Goal: Task Accomplishment & Management: Use online tool/utility

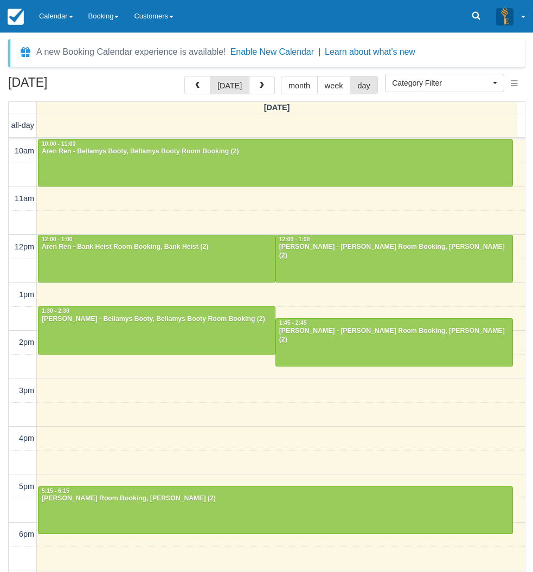
select select
drag, startPoint x: 0, startPoint y: 0, endPoint x: 73, endPoint y: 11, distance: 73.5
click at [73, 11] on link "Calendar" at bounding box center [55, 16] width 49 height 33
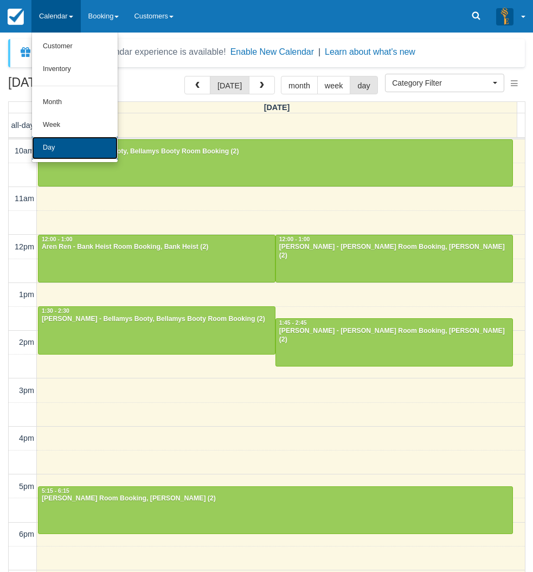
click at [69, 148] on link "Day" at bounding box center [75, 148] width 86 height 23
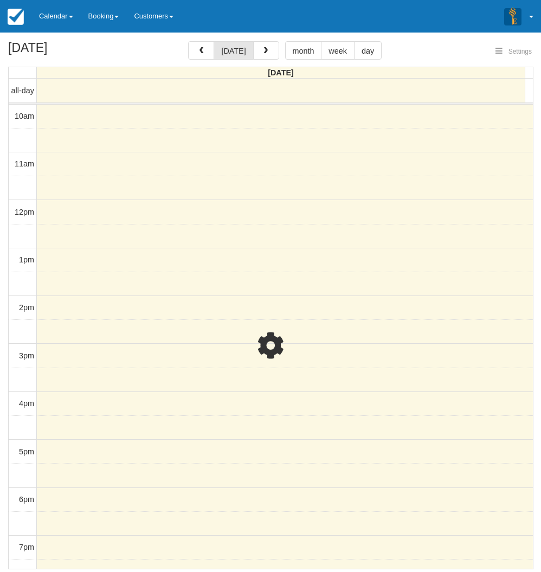
select select
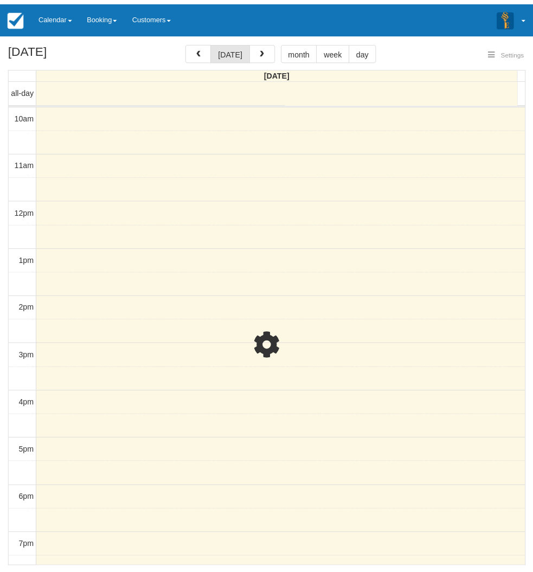
scroll to position [134, 0]
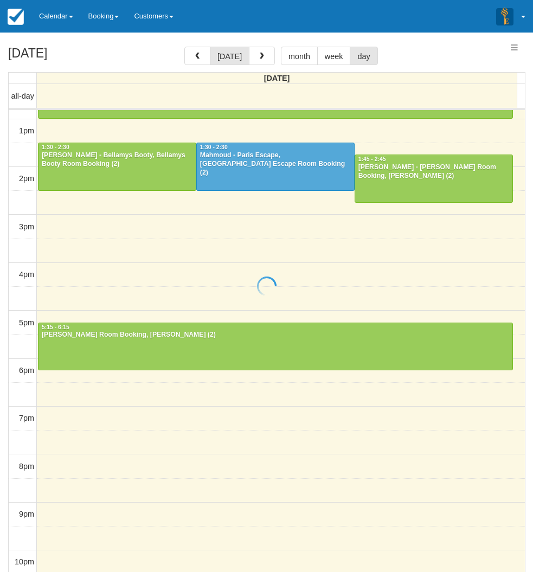
select select
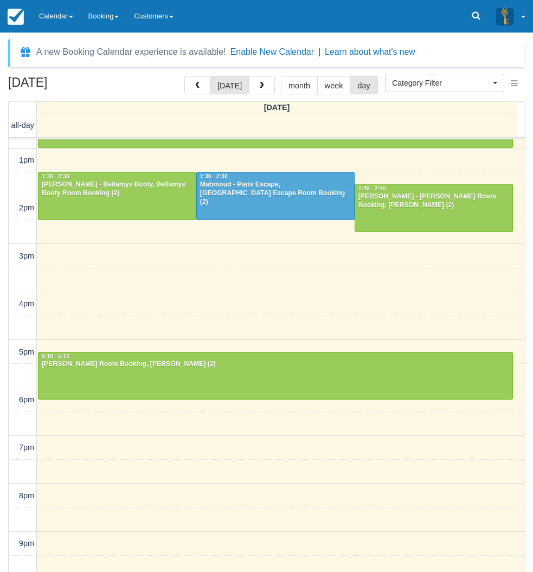
click at [3, 404] on div "September 21, 2025 today month week day Sunday all-day 10am 11am 12pm 1pm 2pm 3…" at bounding box center [266, 340] width 533 height 528
click at [56, 25] on link "Calendar" at bounding box center [55, 16] width 49 height 33
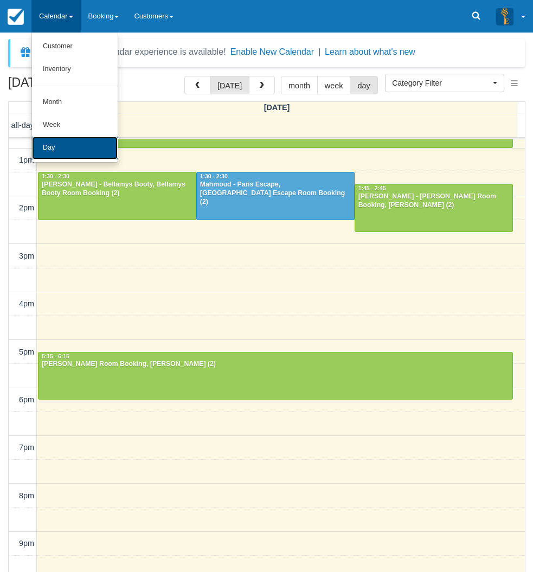
click at [62, 146] on link "Day" at bounding box center [75, 148] width 86 height 23
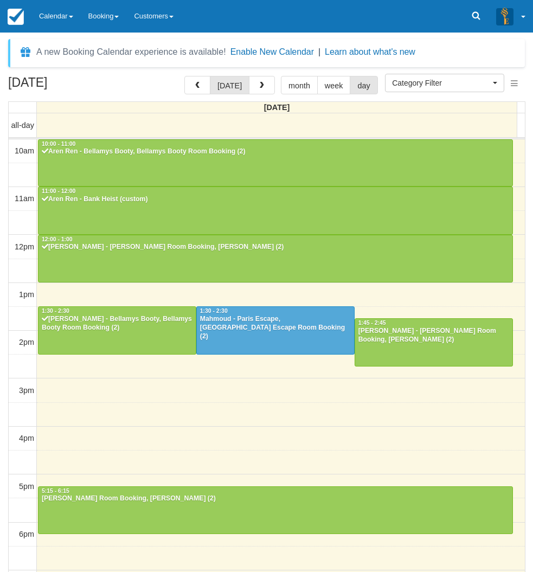
select select
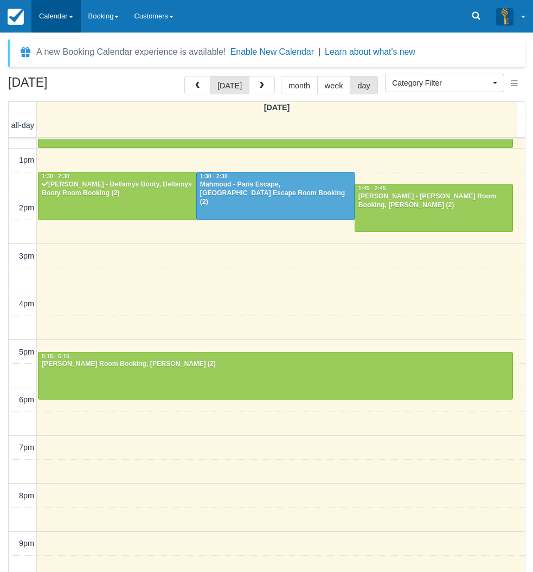
click at [60, 16] on link "Calendar" at bounding box center [55, 16] width 49 height 33
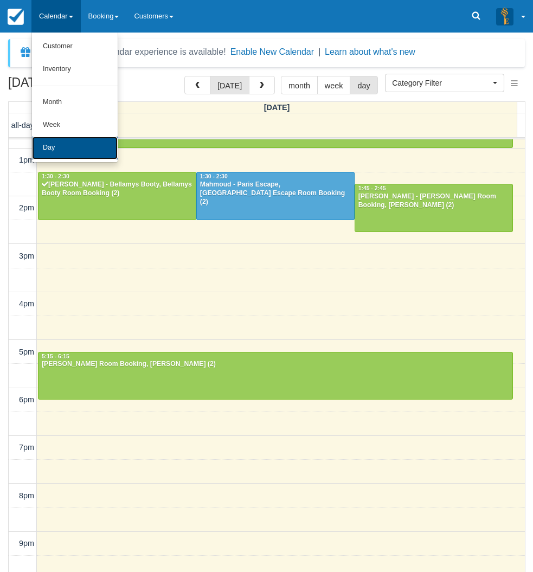
click at [69, 156] on link "Day" at bounding box center [75, 148] width 86 height 23
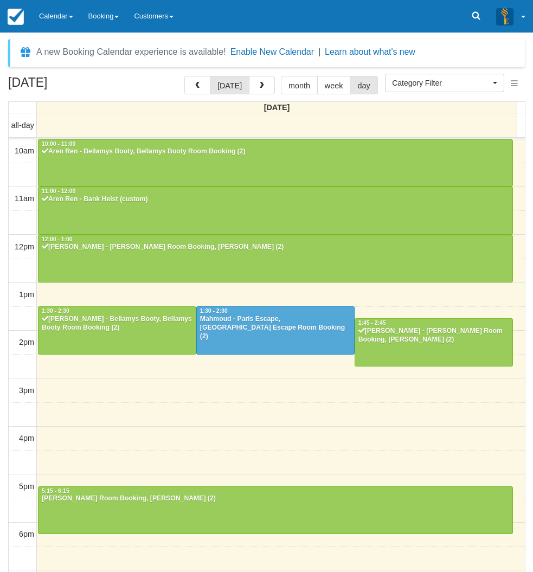
select select
